Goal: Navigation & Orientation: Find specific page/section

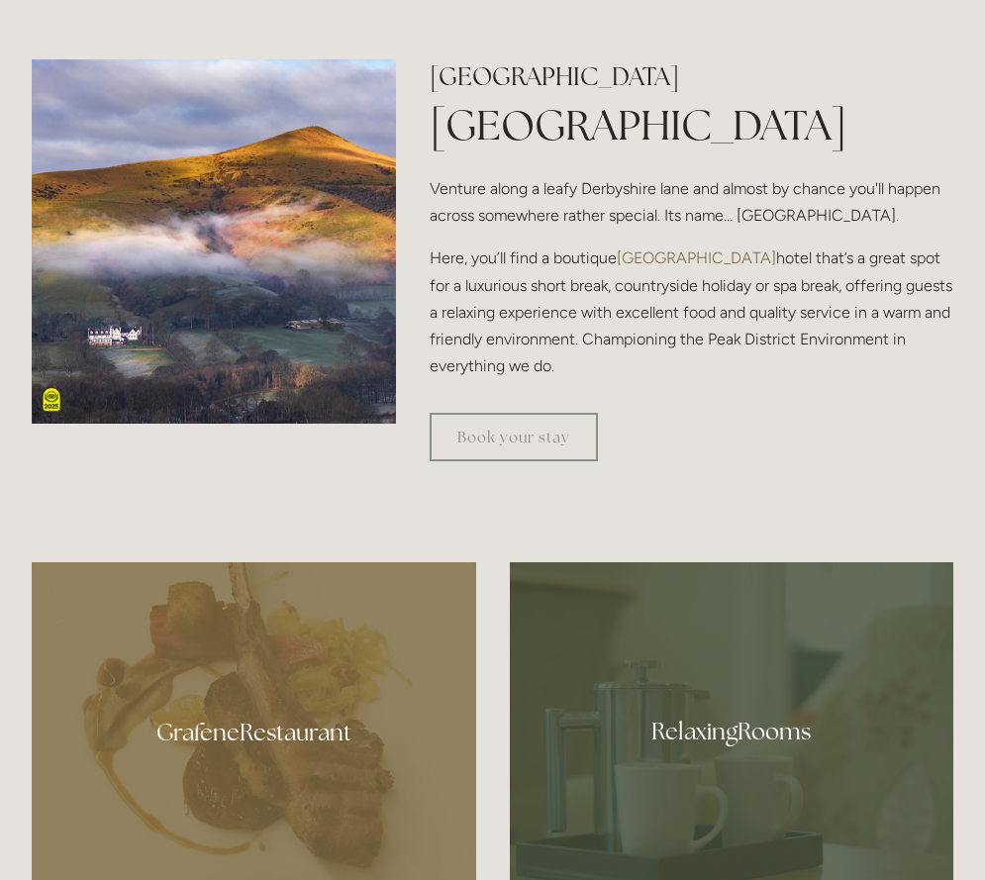
scroll to position [990, 0]
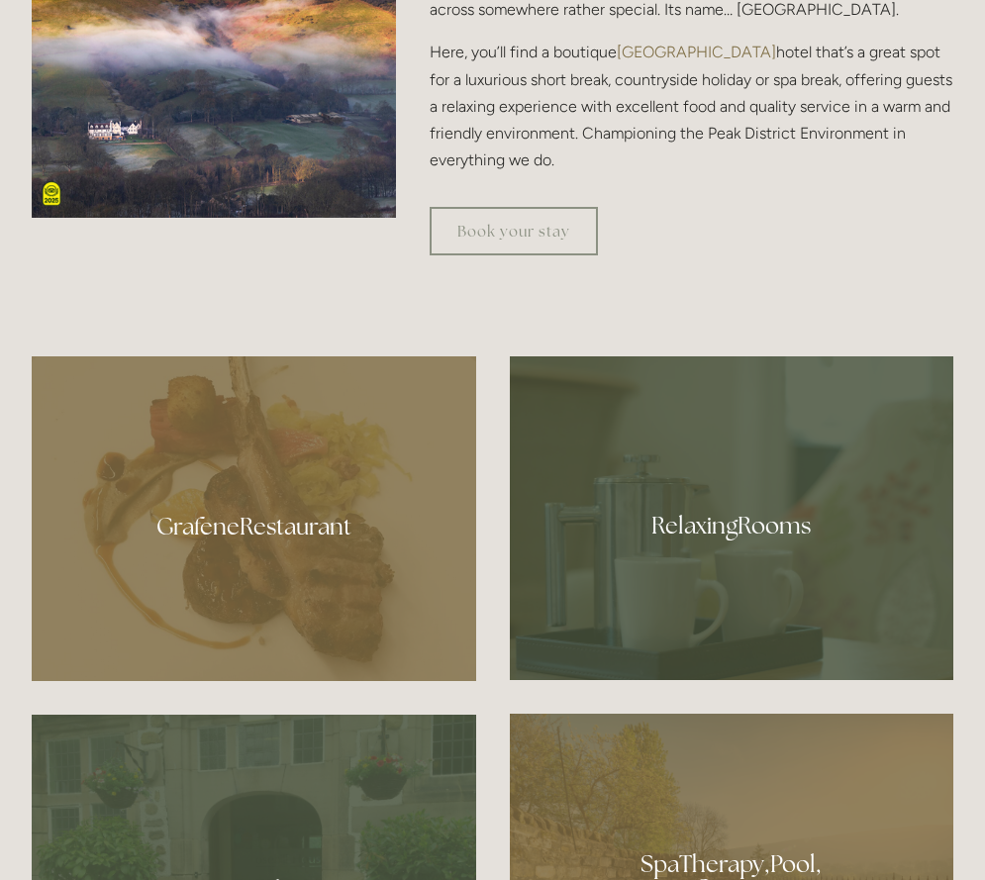
click at [250, 544] on div at bounding box center [254, 518] width 445 height 325
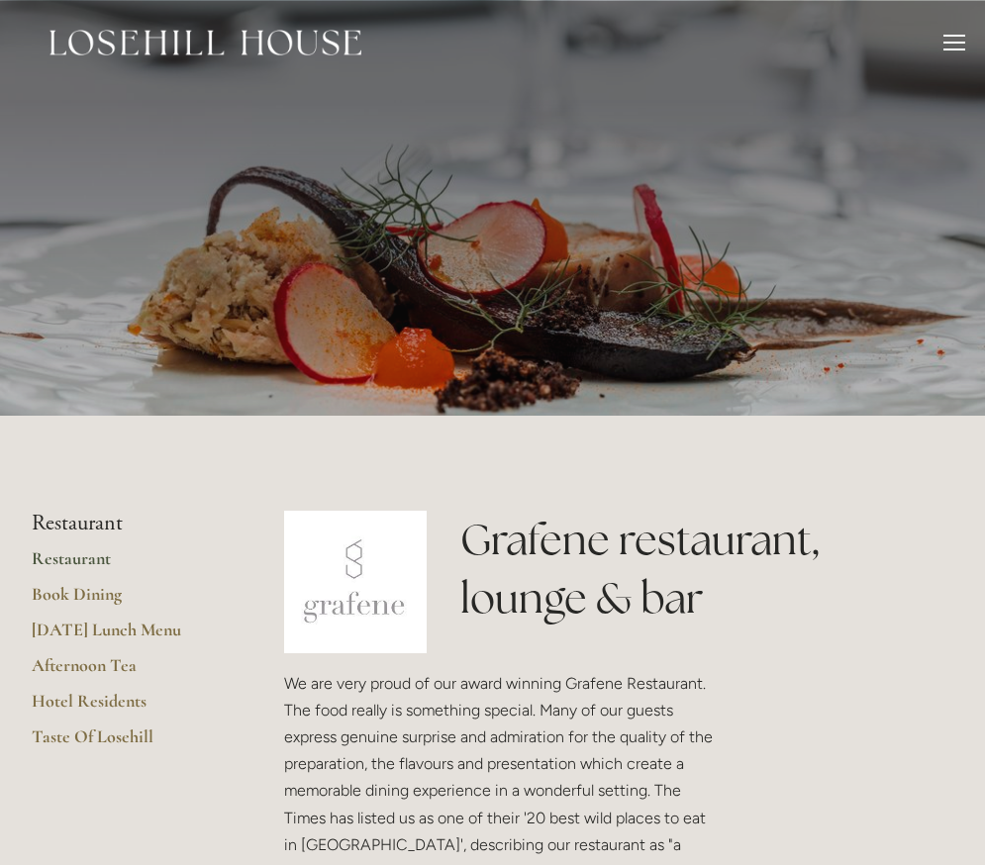
click at [951, 39] on div at bounding box center [955, 46] width 22 height 22
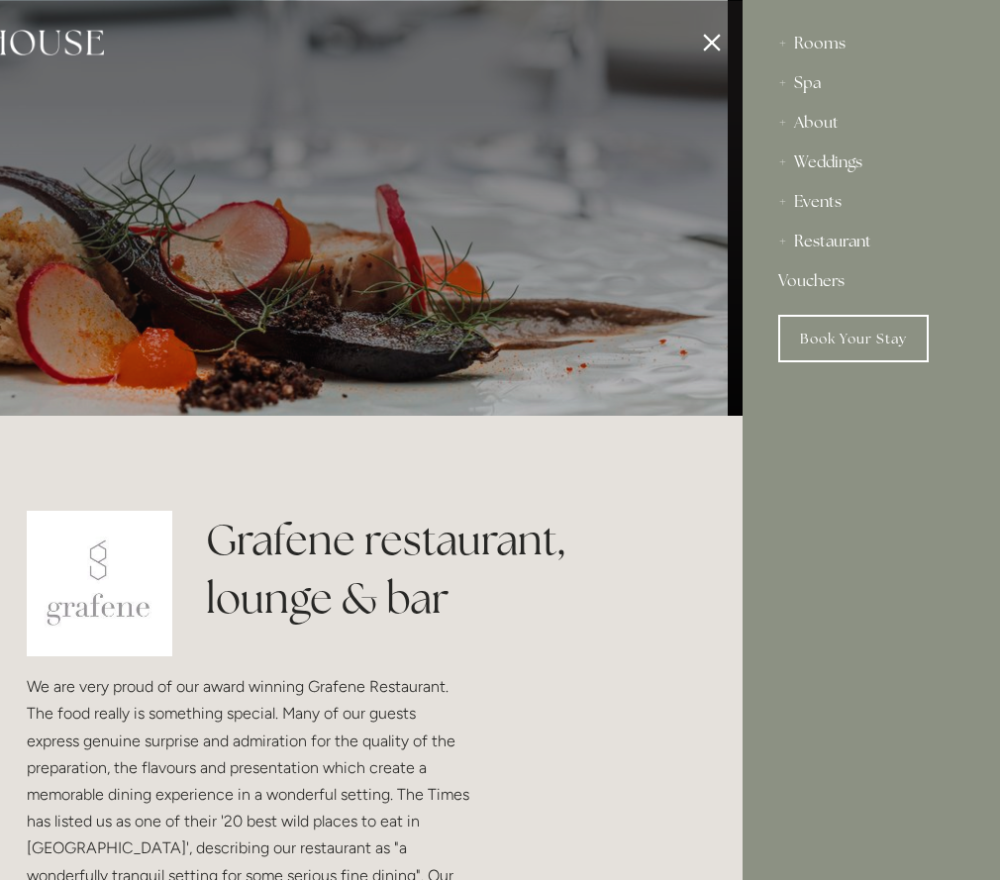
click at [867, 523] on div "Rooms Rooms Your Stay Book a stay Offers Spa Spa About" at bounding box center [871, 440] width 257 height 880
